Goal: Information Seeking & Learning: Learn about a topic

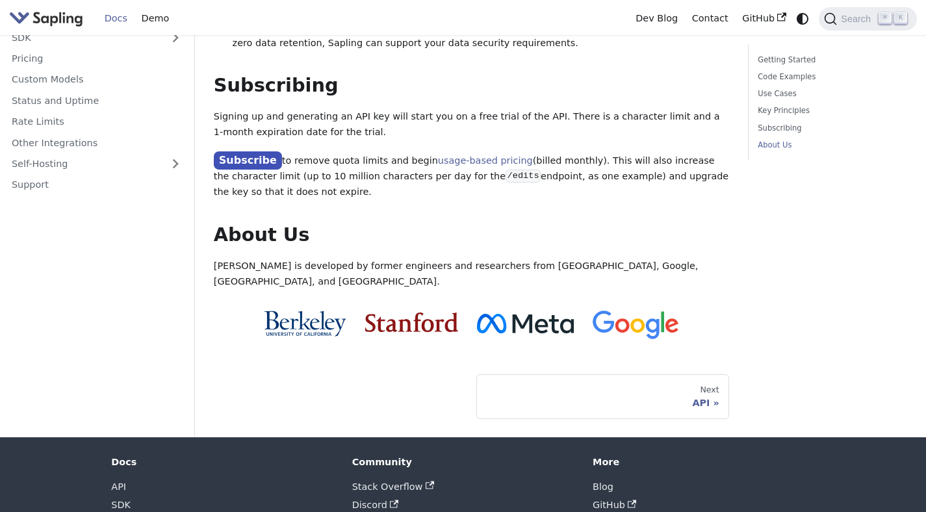
scroll to position [1095, 0]
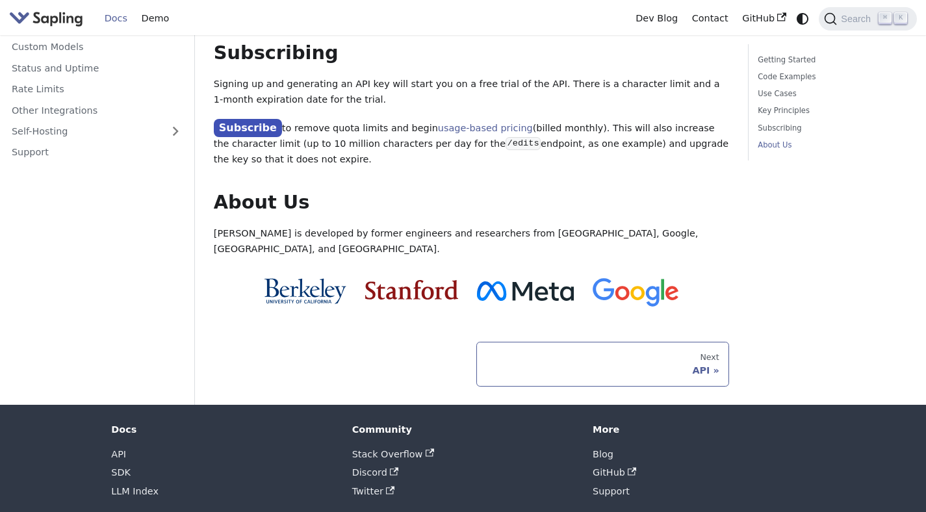
click at [703, 352] on div "Next" at bounding box center [602, 357] width 233 height 10
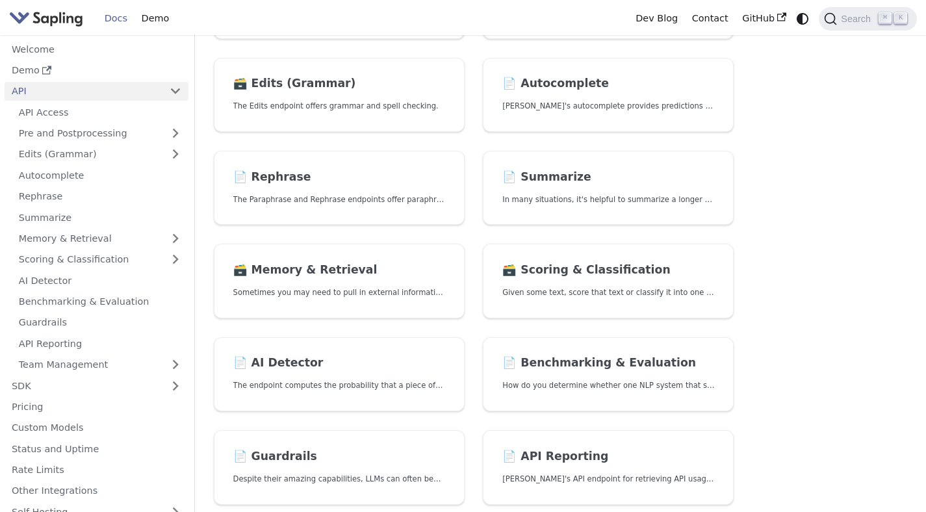
scroll to position [194, 0]
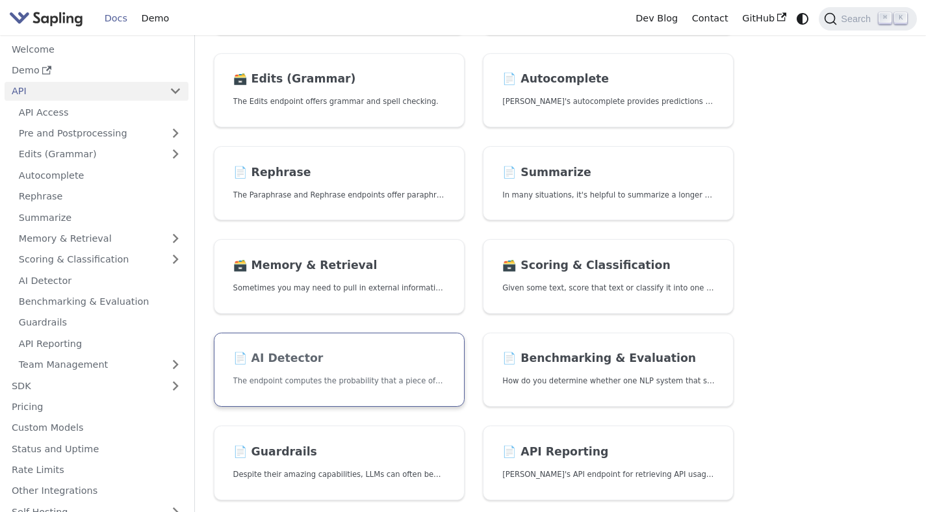
click at [381, 373] on link "📄️ AI Detector The endpoint computes the probability that a piece of text is AI…" at bounding box center [339, 370] width 251 height 75
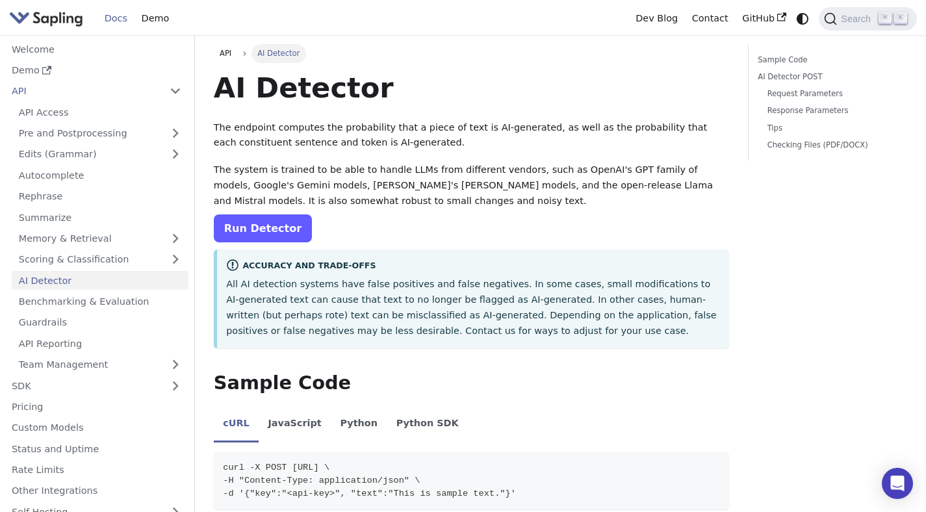
click at [274, 231] on link "Run Detector" at bounding box center [263, 228] width 98 height 28
